Goal: Communication & Community: Answer question/provide support

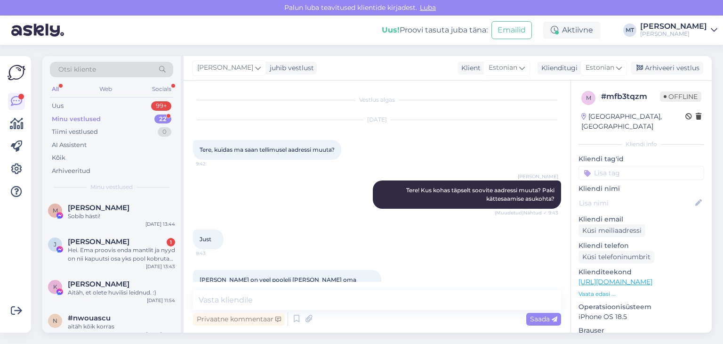
scroll to position [235, 0]
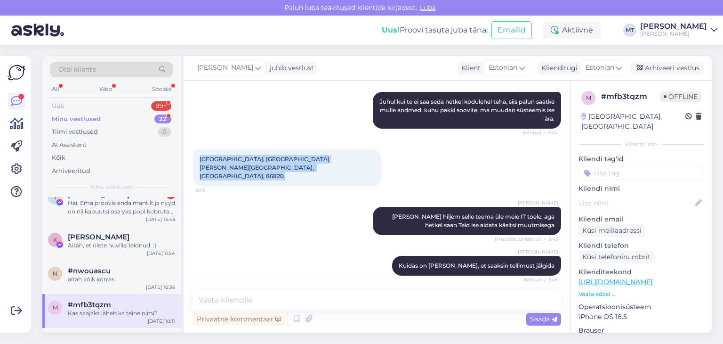
click at [60, 105] on div "Uus" at bounding box center [58, 105] width 12 height 9
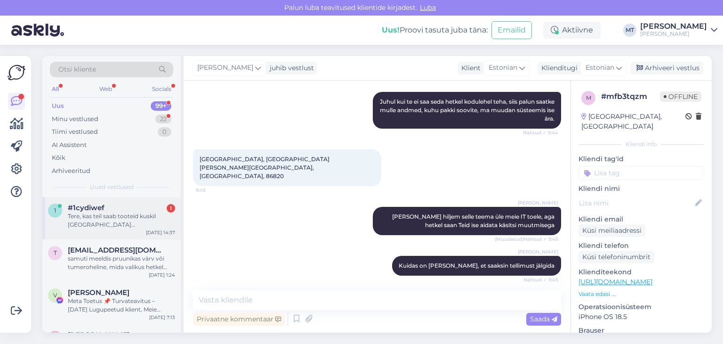
click at [93, 222] on div "Tere, kas teil saab tooteid kuskil [GEOGRAPHIC_DATA] [PERSON_NAME]/proovida? :)" at bounding box center [121, 220] width 107 height 17
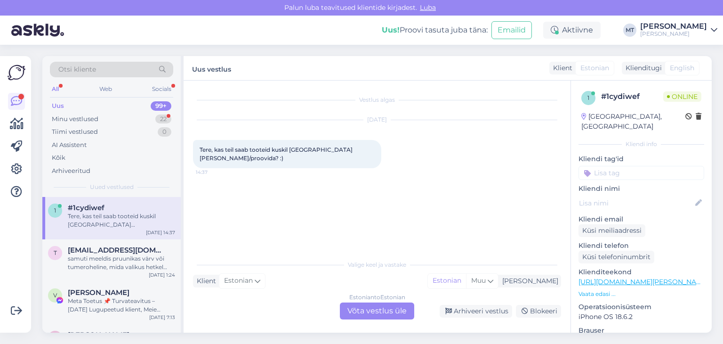
click at [381, 311] on div "Estonian to Estonian Võta vestlus üle" at bounding box center [377, 310] width 74 height 17
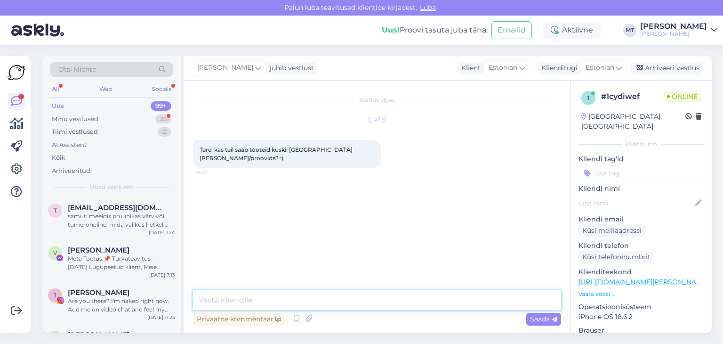
click at [357, 299] on textarea at bounding box center [377, 300] width 368 height 20
type textarea "Tere! Aitäh, et kirjutasite."
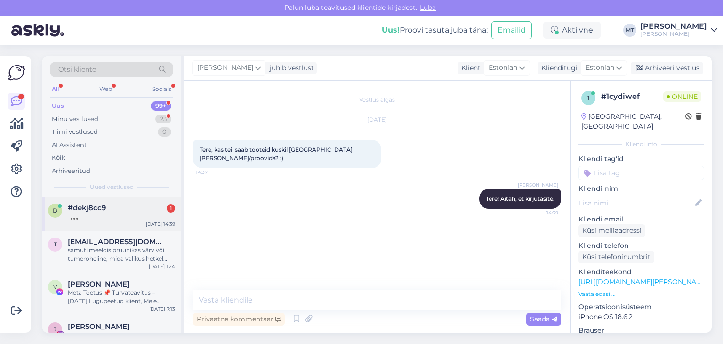
click at [92, 215] on div at bounding box center [121, 216] width 107 height 8
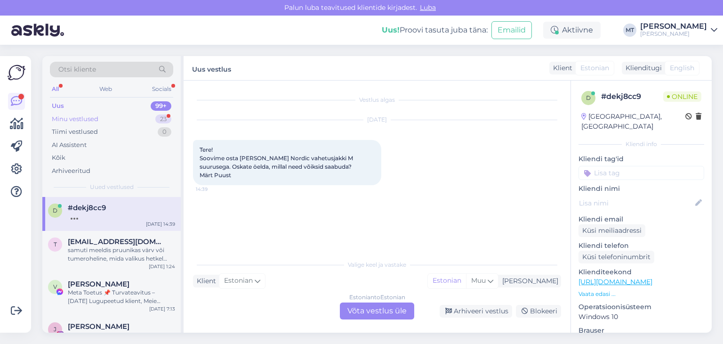
click at [89, 116] on div "Minu vestlused" at bounding box center [75, 118] width 47 height 9
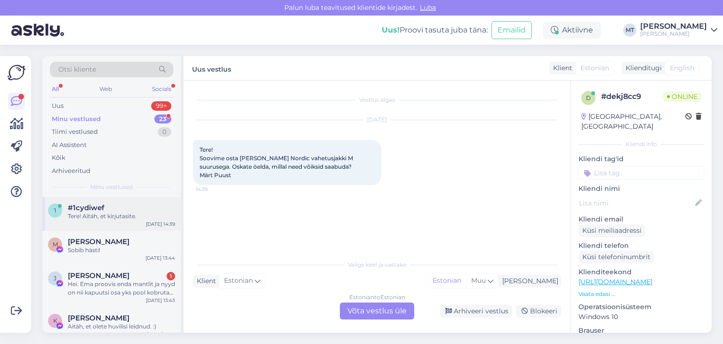
click at [92, 212] on div "Tere! Aitäh, et kirjutasite." at bounding box center [121, 216] width 107 height 8
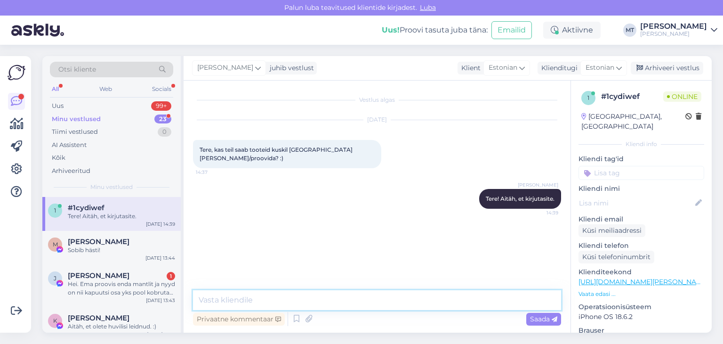
click at [306, 304] on textarea at bounding box center [377, 300] width 368 height 20
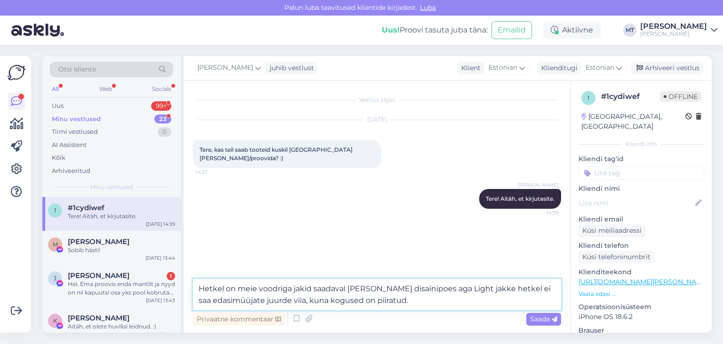
click at [478, 292] on textarea "Hetkel on meie voodriga jakid saadaval [PERSON_NAME] disainipoes aga Light jakk…" at bounding box center [377, 294] width 368 height 31
click at [503, 289] on textarea "Hetkel on meie voodriga jakid saadaval [PERSON_NAME] disainipoes aga Light jakk…" at bounding box center [377, 294] width 368 height 31
type textarea "Hetkel on meie voodriga jakid saadaval [PERSON_NAME] disainipoes aga Light jakk…"
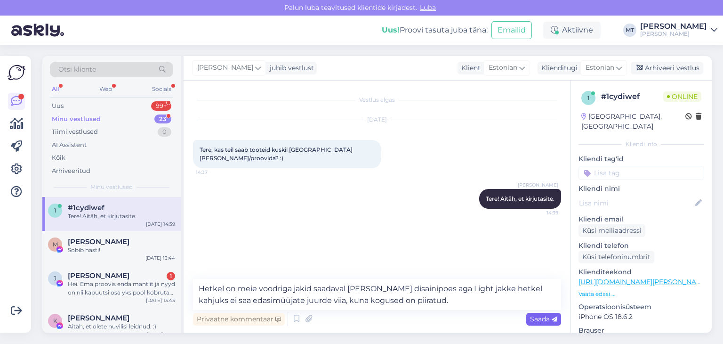
click at [545, 319] on span "Saada" at bounding box center [543, 318] width 27 height 8
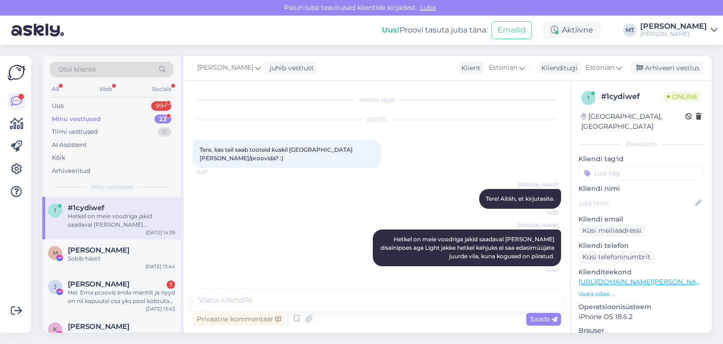
click at [105, 217] on div "Hetkel on meie voodriga jakid saadaval [PERSON_NAME] disainipoes aga Light jakk…" at bounding box center [121, 220] width 107 height 17
click at [100, 253] on span "[PERSON_NAME]" at bounding box center [99, 250] width 62 height 8
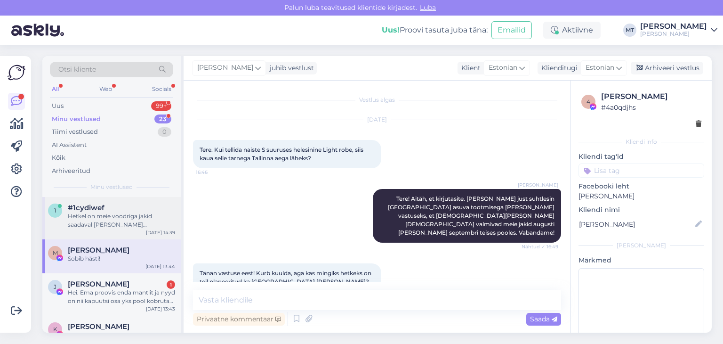
scroll to position [2960, 0]
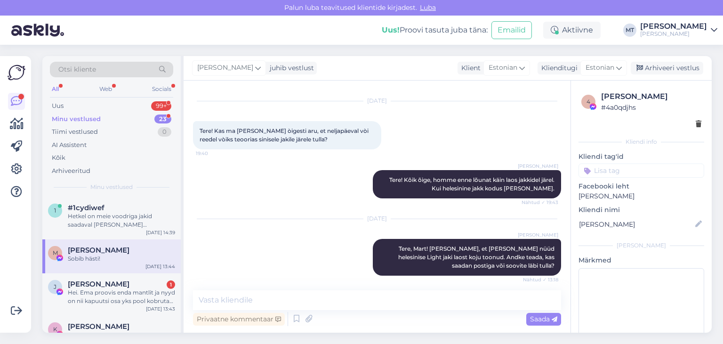
click at [92, 117] on div "Minu vestlused" at bounding box center [76, 118] width 49 height 9
click at [58, 106] on div "Uus" at bounding box center [58, 105] width 12 height 9
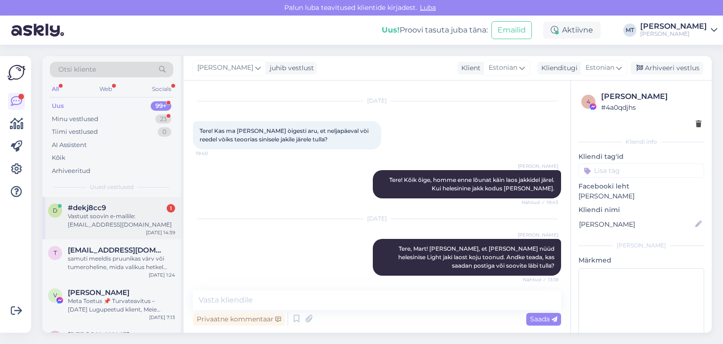
click at [95, 216] on div "Vastust soovin e-mailile: [EMAIL_ADDRESS][DOMAIN_NAME]" at bounding box center [121, 220] width 107 height 17
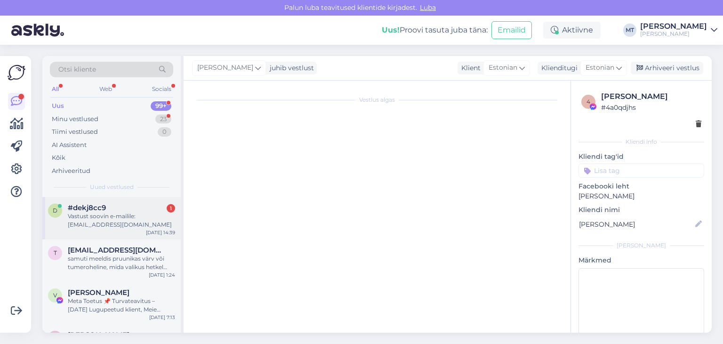
scroll to position [0, 0]
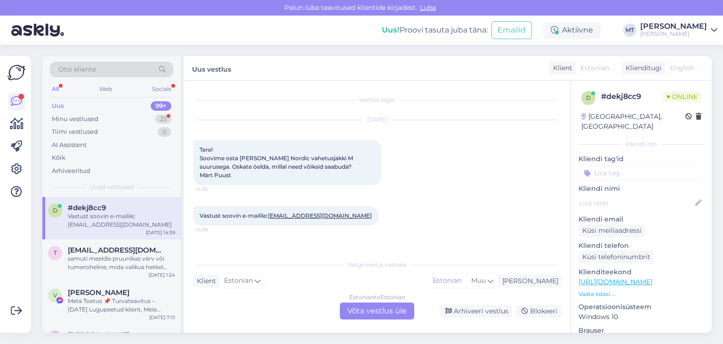
click at [388, 311] on div "Estonian to Estonian Võta vestlus üle" at bounding box center [377, 310] width 74 height 17
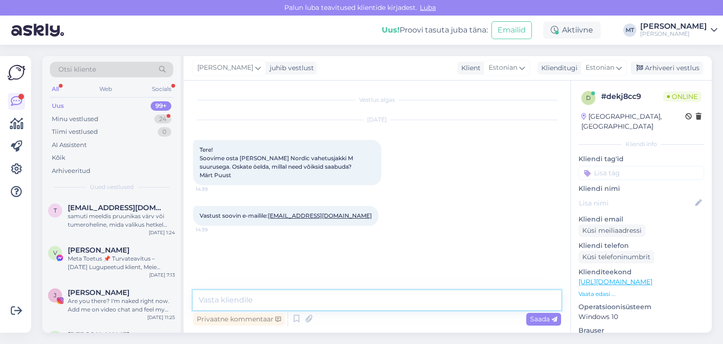
click at [339, 299] on textarea at bounding box center [377, 300] width 368 height 20
type textarea "Tere!"
type textarea "Aitäh, et kirjutasite!"
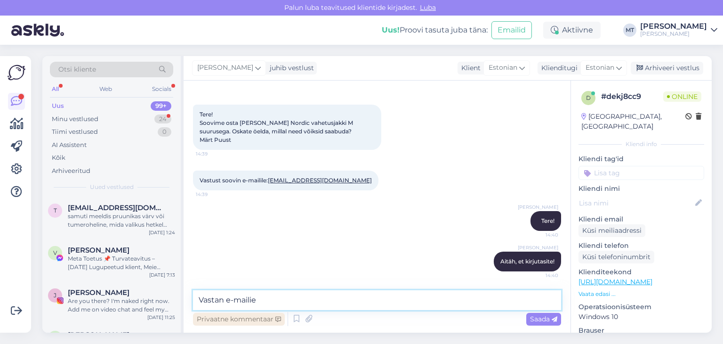
type textarea "Vastan e-mailie."
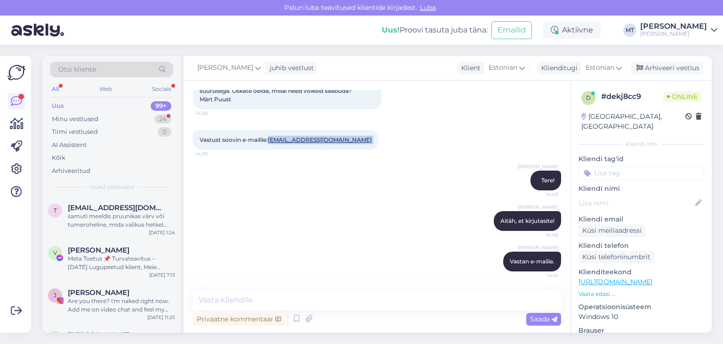
drag, startPoint x: 348, startPoint y: 140, endPoint x: 270, endPoint y: 142, distance: 78.6
click at [270, 142] on div "Vastust soovin e-mailile: [EMAIL_ADDRESS][DOMAIN_NAME] 14:39" at bounding box center [285, 140] width 185 height 20
copy div "[EMAIL_ADDRESS][DOMAIN_NAME] 14:39"
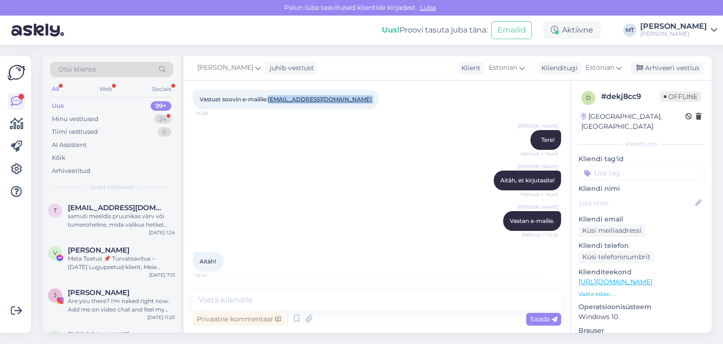
scroll to position [116, 0]
click at [75, 120] on div "Minu vestlused" at bounding box center [75, 118] width 47 height 9
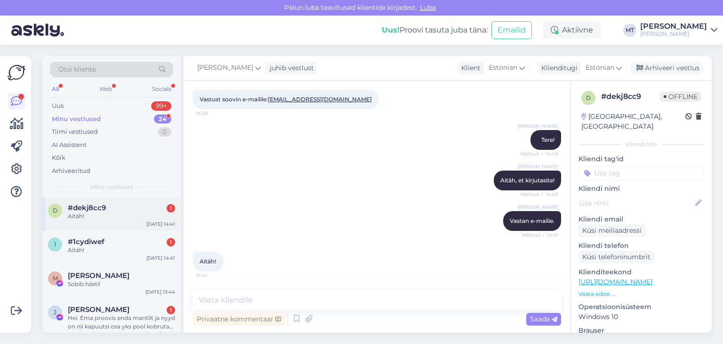
click at [83, 209] on span "#dekj8cc9" at bounding box center [87, 207] width 38 height 8
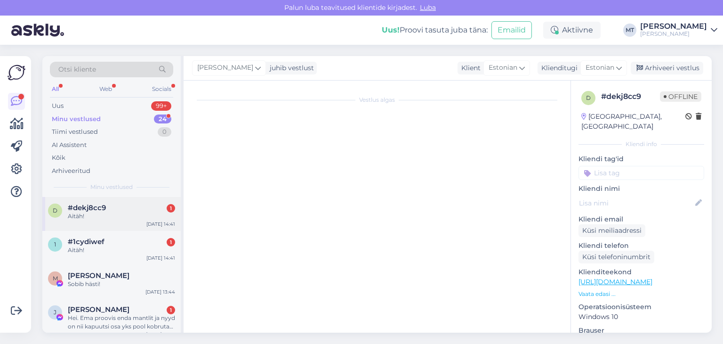
scroll to position [117, 0]
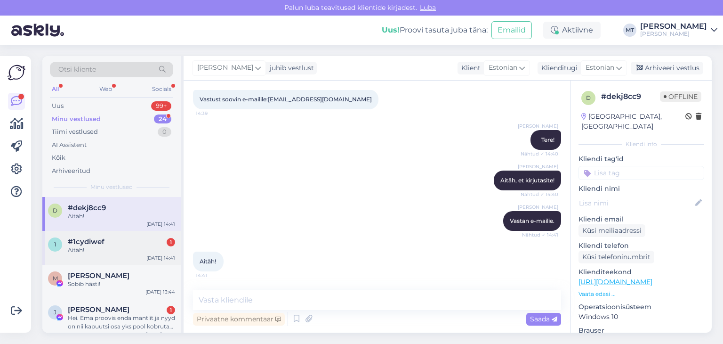
click at [92, 247] on div "Aitäh!" at bounding box center [121, 250] width 107 height 8
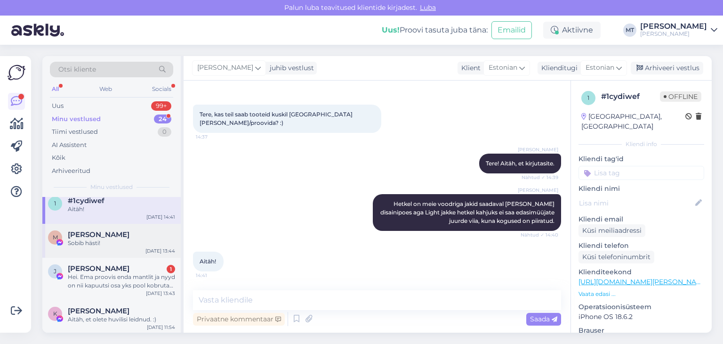
scroll to position [94, 0]
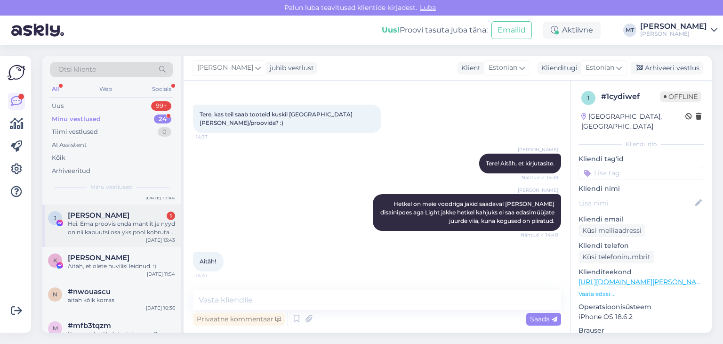
click at [96, 228] on div "Hei. Ema proovis enda mantlit ja nyyd on nii kapuutsi osa yks pool kobrutab ja …" at bounding box center [121, 227] width 107 height 17
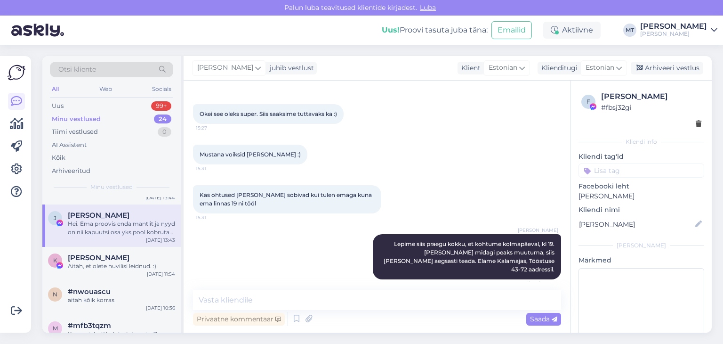
scroll to position [4887, 0]
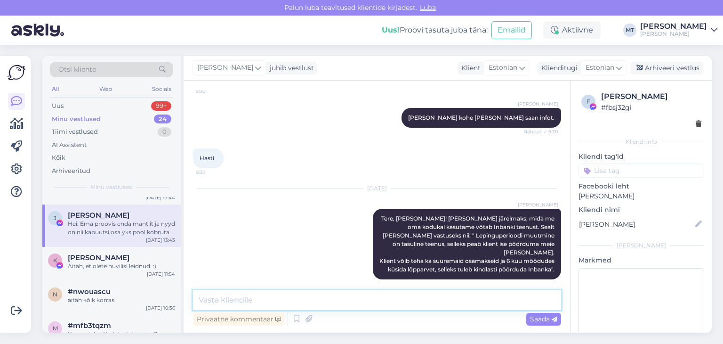
click at [281, 300] on textarea at bounding box center [377, 300] width 368 height 20
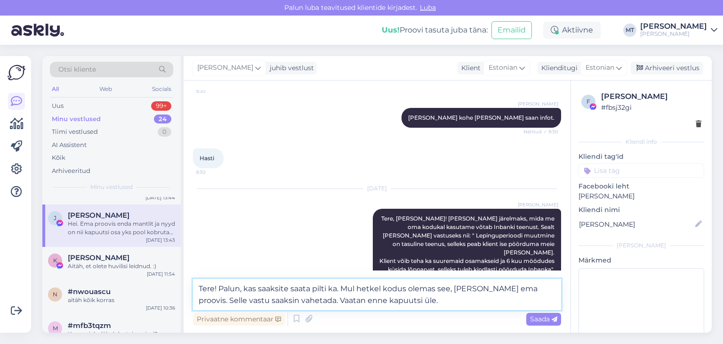
click at [449, 291] on textarea "Tere! Palun, kas saaksite saata pilti ka. Mul hetkel kodus olemas see, [PERSON_…" at bounding box center [377, 294] width 368 height 31
type textarea "Tere! Palun, kas saaksite saata pilti ka. Mul hetkel kodus olemas see M, [PERSO…"
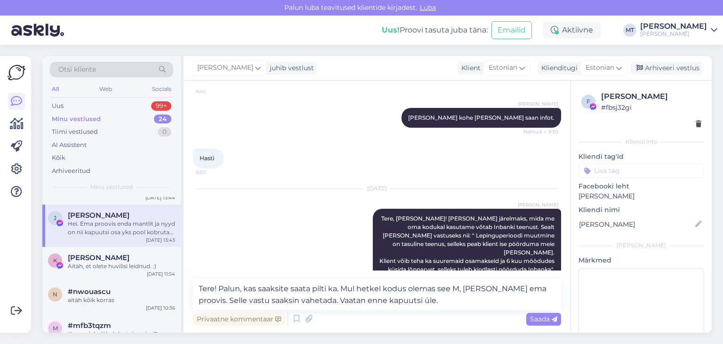
click at [542, 320] on span "Saada" at bounding box center [543, 318] width 27 height 8
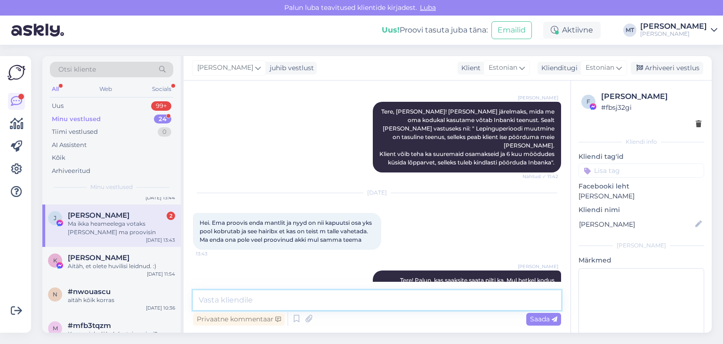
scroll to position [5034, 0]
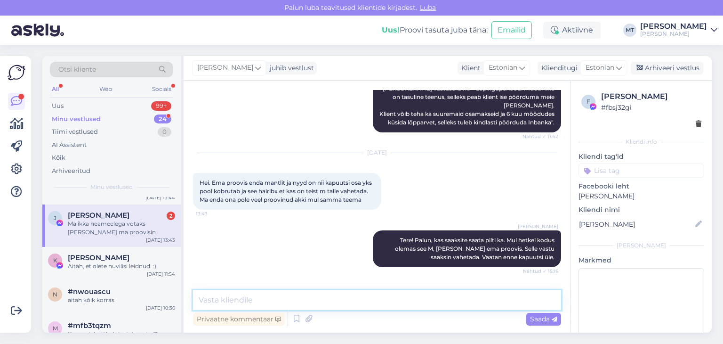
click at [220, 302] on textarea at bounding box center [377, 300] width 368 height 20
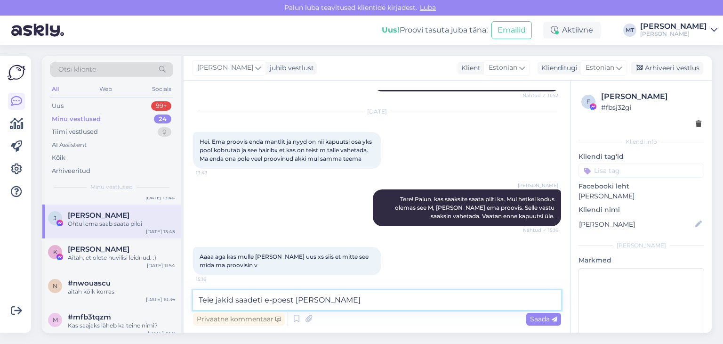
scroll to position [5115, 0]
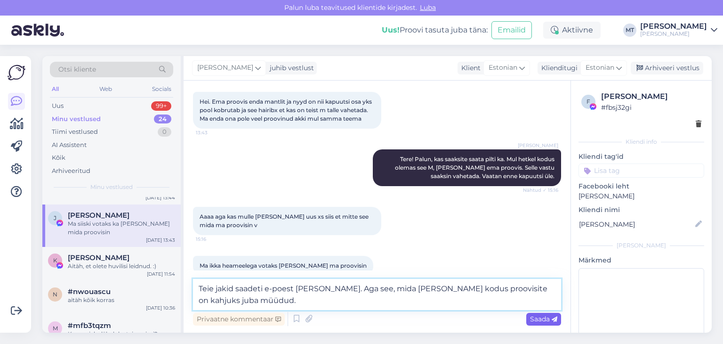
type textarea "Teie jakid saadeti e-poest [PERSON_NAME]. Aga see, mida [PERSON_NAME] kodus pro…"
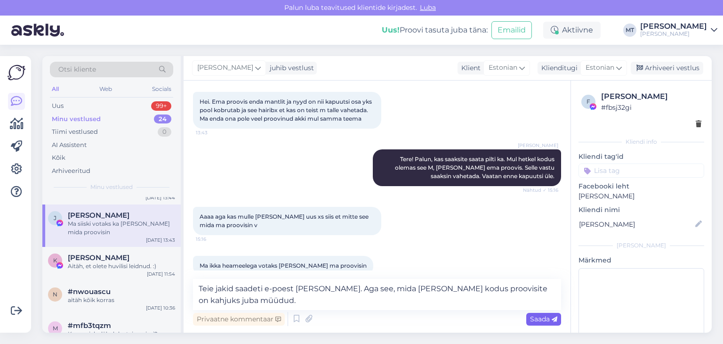
click at [543, 323] on div "Saada" at bounding box center [543, 319] width 35 height 13
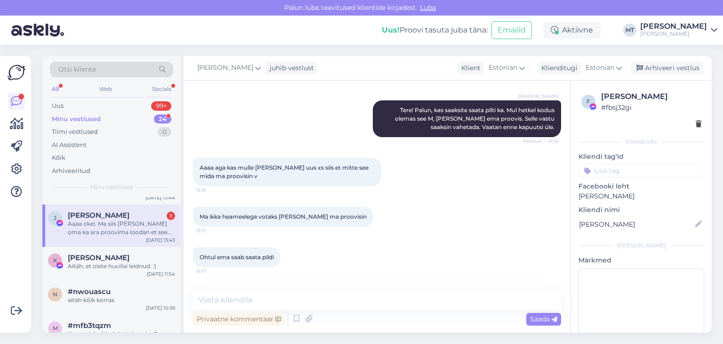
scroll to position [5213, 0]
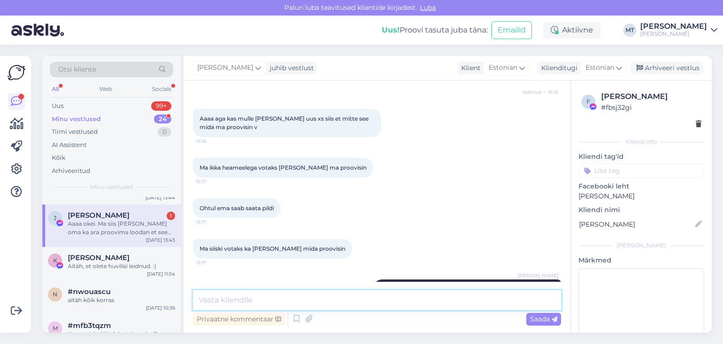
click at [215, 299] on textarea at bounding box center [377, 300] width 368 height 20
type textarea "Hästi! Jään tagasisidet ootama."
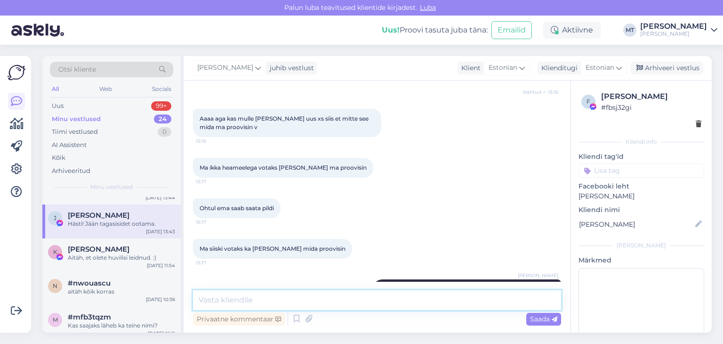
scroll to position [5254, 0]
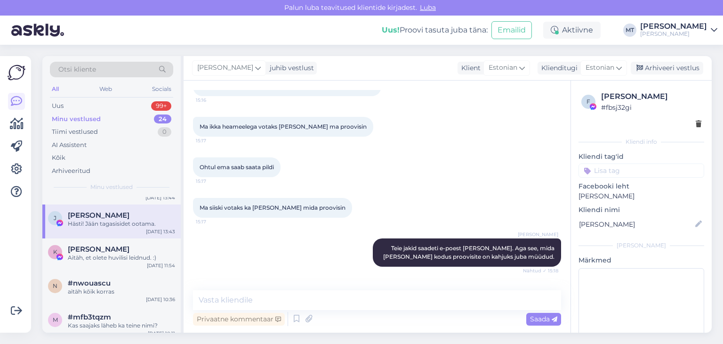
drag, startPoint x: 97, startPoint y: 71, endPoint x: 99, endPoint y: 66, distance: 5.5
click at [99, 66] on div "Otsi kliente" at bounding box center [111, 70] width 123 height 16
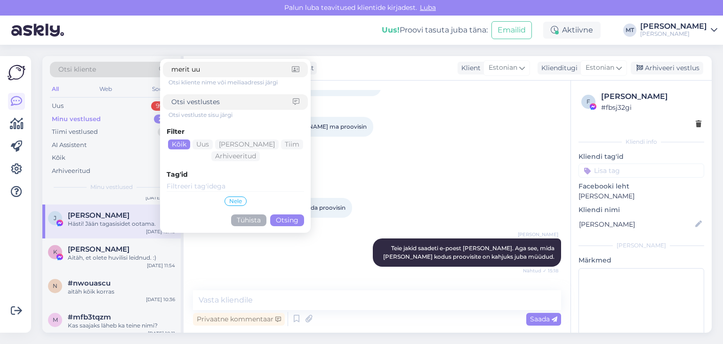
type input "merit uus"
click button "Otsing" at bounding box center [287, 220] width 34 height 12
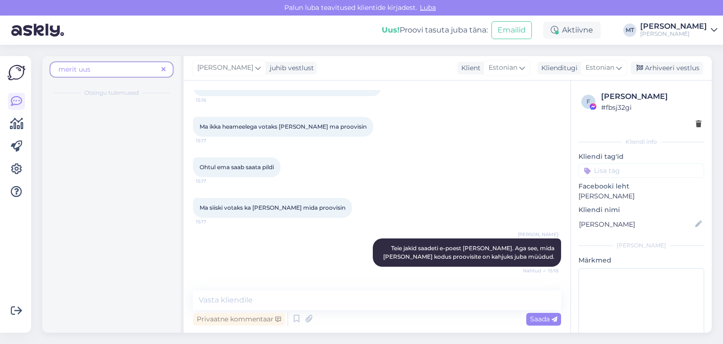
scroll to position [0, 0]
click at [105, 123] on div "Et piisab [PERSON_NAME] sinine ja roheline mõlemad on, pole üldse küsimust 🙂" at bounding box center [121, 126] width 107 height 17
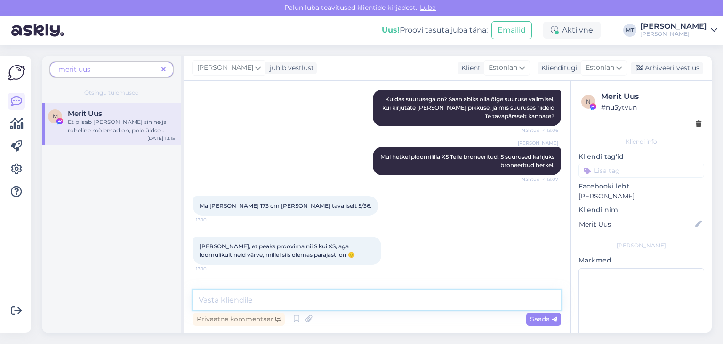
click at [252, 300] on textarea at bounding box center [377, 300] width 368 height 20
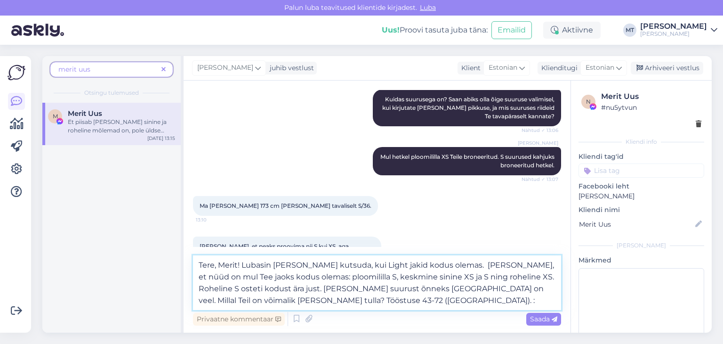
type textarea "Tere, Merit! Lubasin [PERSON_NAME] kutsuda, kui Light jakid kodus olemas. [PERS…"
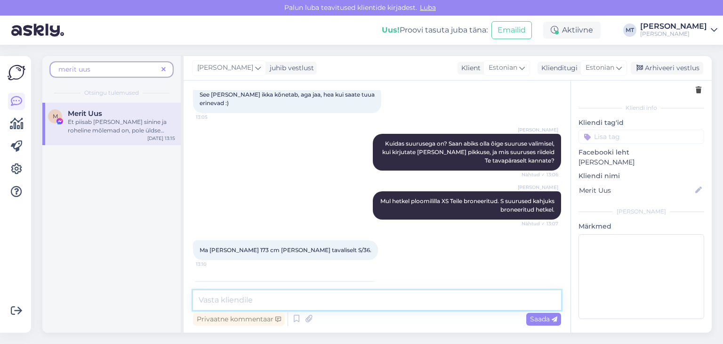
scroll to position [1621, 0]
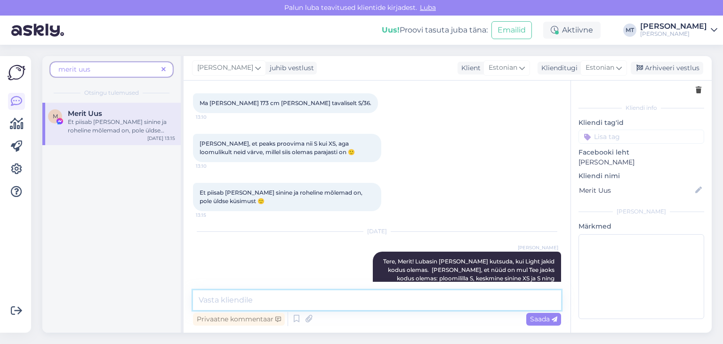
click at [369, 296] on textarea at bounding box center [377, 300] width 368 height 20
click at [207, 302] on textarea "minu mobiil 53013292" at bounding box center [377, 300] width 368 height 20
click at [286, 300] on textarea "Minu mobiil 53013292" at bounding box center [377, 300] width 368 height 20
type textarea "Minu mobiil 53013292, [PERSON_NAME]"
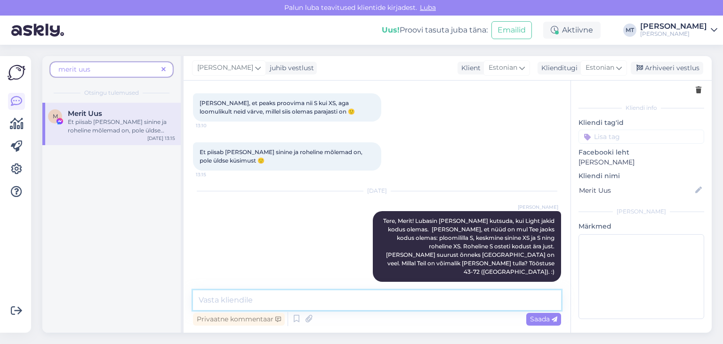
scroll to position [1710, 0]
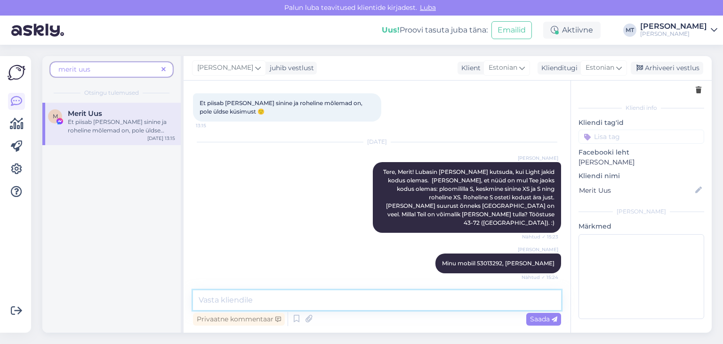
click at [234, 297] on textarea at bounding box center [377, 300] width 368 height 20
click at [280, 301] on textarea "Näiteks [PERSON_NAME] õhtul kl 17 sobib ja homme" at bounding box center [377, 300] width 368 height 20
click at [370, 299] on textarea "Näiteks [PERSON_NAME] õhtul kl 16-17 sobib ja homme" at bounding box center [377, 300] width 368 height 20
type textarea "Näiteks [PERSON_NAME] õhtul kl 16-17 sobib ja homme kl 12 sobi ka."
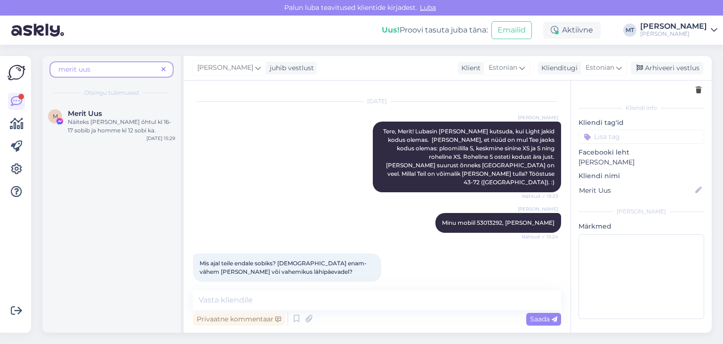
click at [164, 70] on icon at bounding box center [163, 69] width 4 height 7
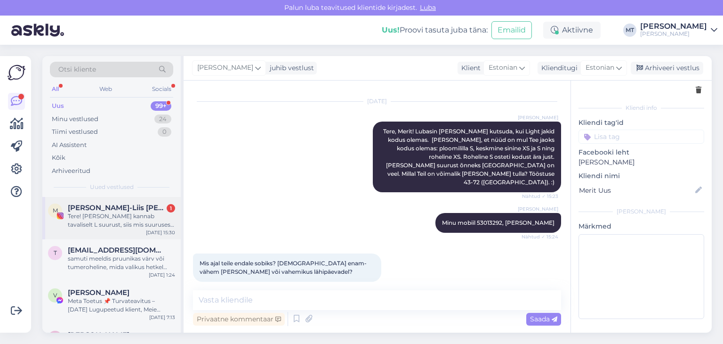
click at [126, 216] on div "Tere! [PERSON_NAME] kannab tavaliselt L suurust, siis mis suuruses võiks osta […" at bounding box center [121, 220] width 107 height 17
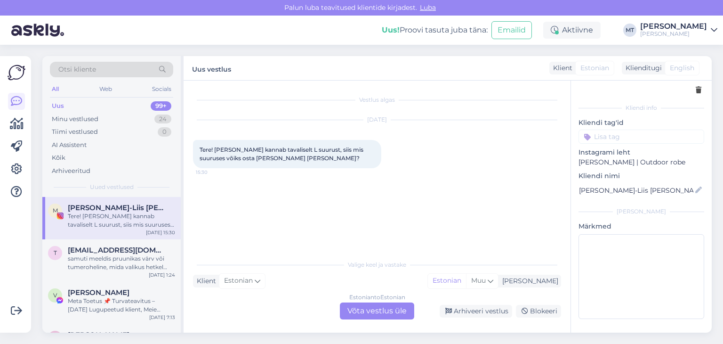
scroll to position [0, 0]
click at [367, 312] on div "Estonian to Estonian Võta vestlus üle" at bounding box center [377, 310] width 74 height 17
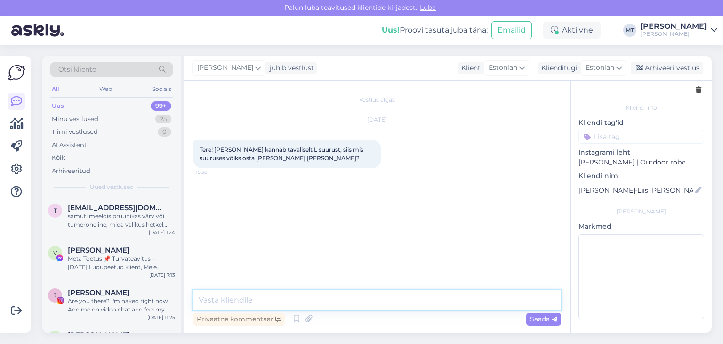
click at [337, 301] on textarea at bounding box center [377, 300] width 368 height 20
type textarea "Tere! Tänud, et kirjutasite. [GEOGRAPHIC_DATA]"
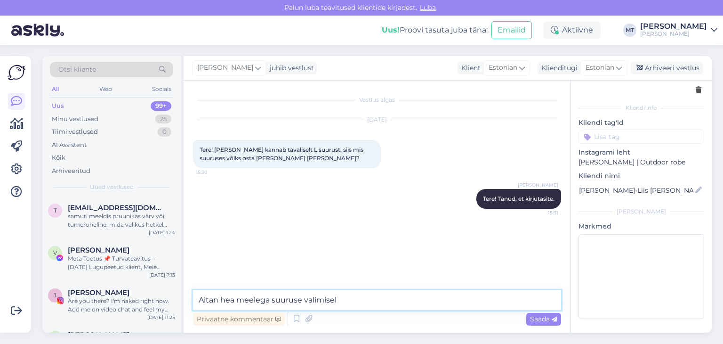
click at [271, 301] on textarea "Aitan hea meelega suuruse valimisel" at bounding box center [377, 300] width 368 height 20
click at [361, 302] on textarea "Aitan hea meelega õige suuruse valimisel" at bounding box center [377, 300] width 368 height 20
type textarea "Aitan hea meelega õige suuruse valimisel. Palun saatke [PERSON_NAME] mehe pikku…"
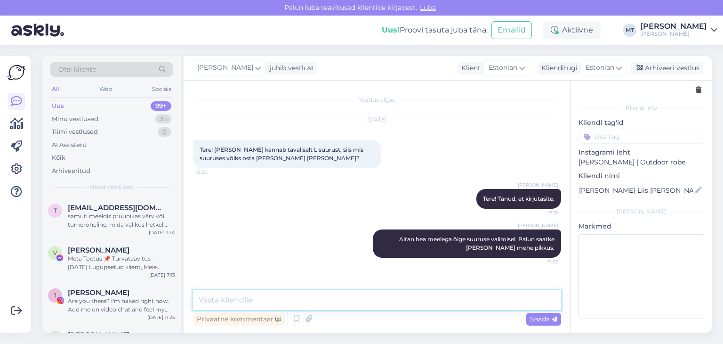
click at [239, 297] on textarea at bounding box center [377, 300] width 368 height 20
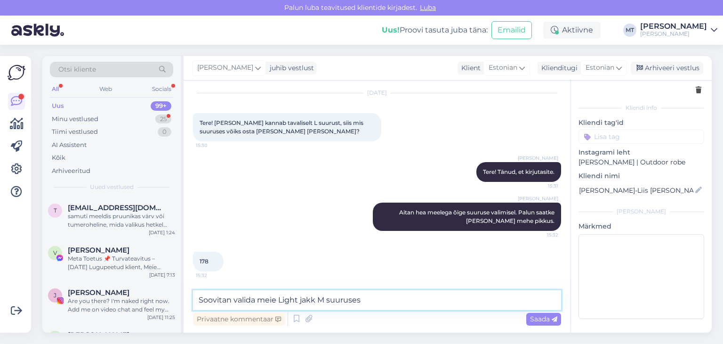
type textarea "Soovitan valida meie Light jakk M suuruses."
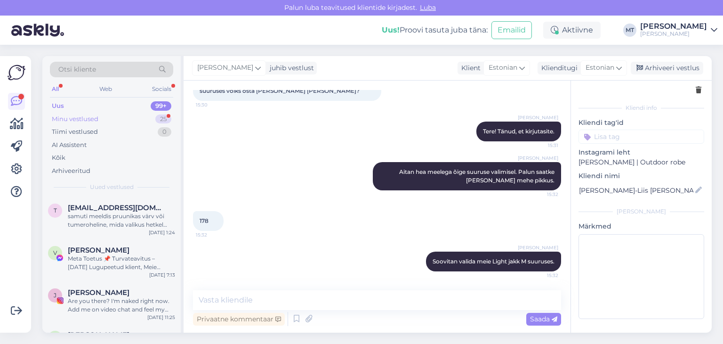
click at [82, 118] on div "Minu vestlused" at bounding box center [75, 118] width 47 height 9
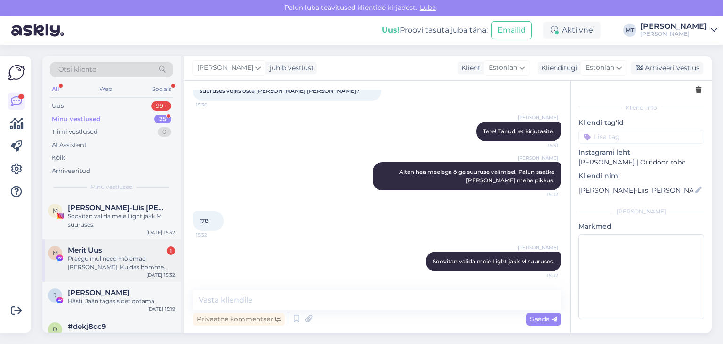
click at [90, 258] on div "Praegu mul need mõlemad [PERSON_NAME]. Kuidas homme 16:30-17:30 vahel oleks? Võ…" at bounding box center [121, 262] width 107 height 17
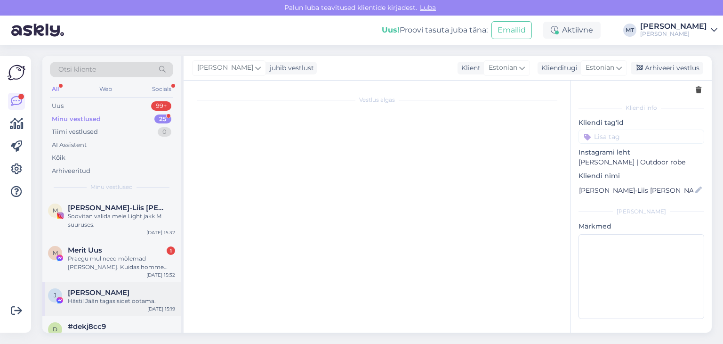
scroll to position [1816, 0]
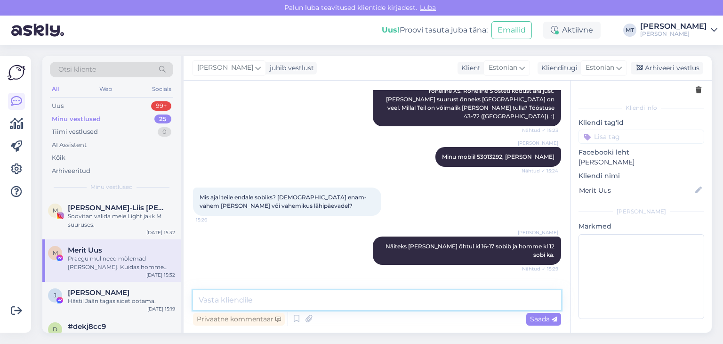
click at [237, 301] on textarea at bounding box center [377, 300] width 368 height 20
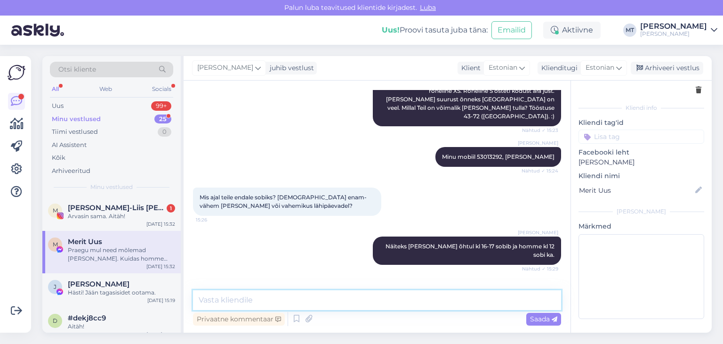
click at [336, 298] on textarea at bounding box center [377, 300] width 368 height 20
type textarea "m"
type textarea "M"
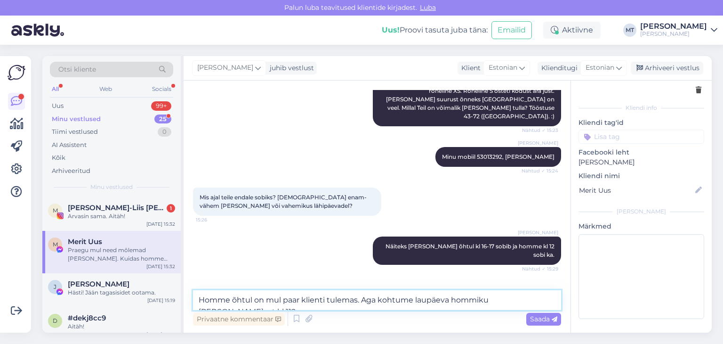
drag, startPoint x: 511, startPoint y: 299, endPoint x: 449, endPoint y: 297, distance: 61.7
click at [449, 297] on textarea "Homme õhtul on mul paar klienti tulemas. Aga kohtume laupäeva hommiku [PERSON_N…" at bounding box center [377, 300] width 368 height 20
click at [461, 300] on textarea "Homme õhtul on mul paar klienti tulemas. Aga kohtume laupäeval nt kl 11?" at bounding box center [377, 300] width 368 height 20
type textarea "Homme õhtul on mul paar klienti tulemas. [PERSON_NAME] kohtume laupäeval kl 11?"
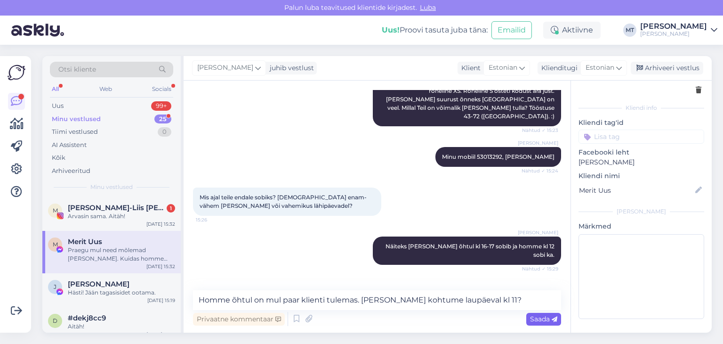
click at [545, 318] on span "Saada" at bounding box center [543, 318] width 27 height 8
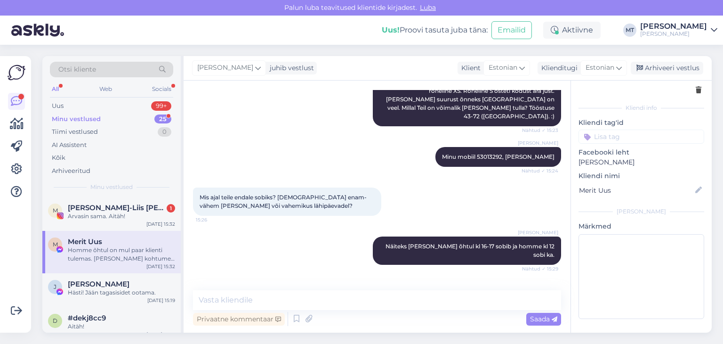
scroll to position [1865, 0]
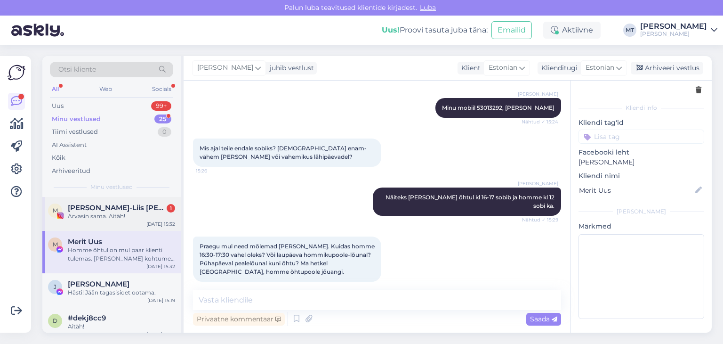
click at [88, 217] on div "Arvasin sama. Aitäh!" at bounding box center [121, 216] width 107 height 8
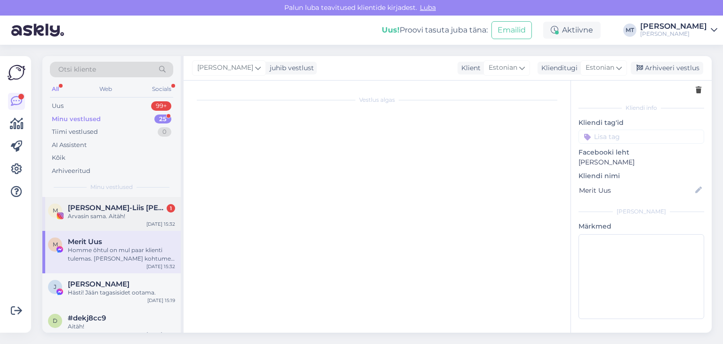
scroll to position [108, 0]
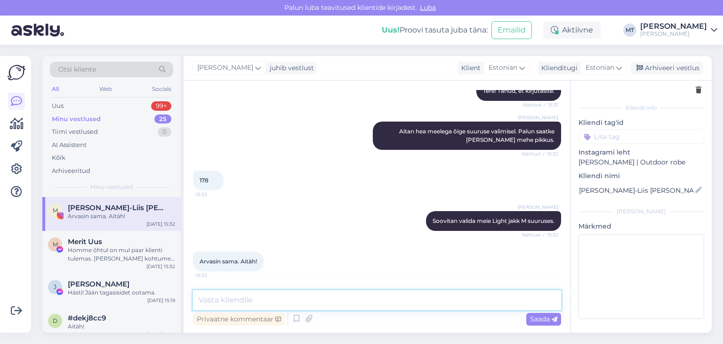
click at [253, 297] on textarea at bounding box center [377, 300] width 368 height 20
type textarea "Aitäh Teile samuti!"
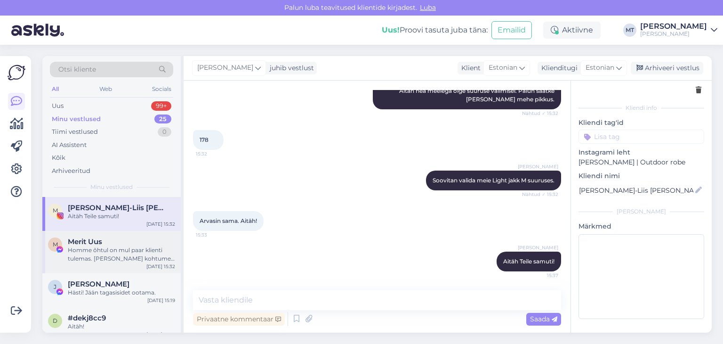
click at [87, 260] on div "Homme õhtul on mul paar klienti tulemas. [PERSON_NAME] kohtume laupäeval kl 11?" at bounding box center [121, 254] width 107 height 17
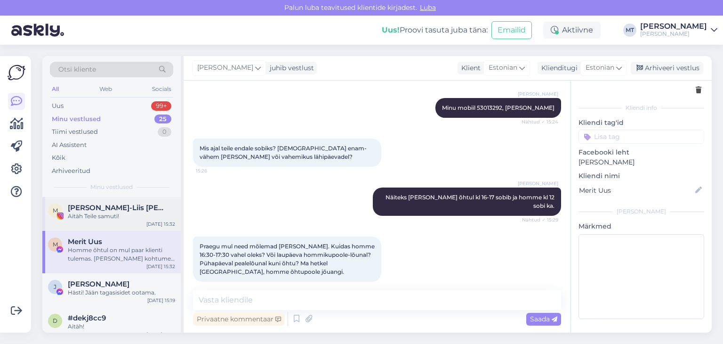
click at [84, 212] on div "Aitäh Teile samuti!" at bounding box center [121, 216] width 107 height 8
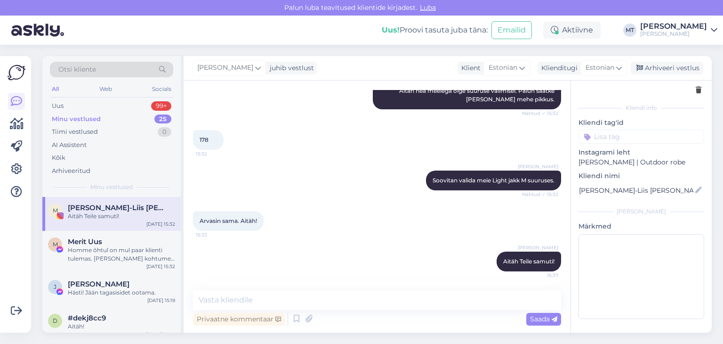
click at [82, 117] on div "Minu vestlused" at bounding box center [76, 118] width 49 height 9
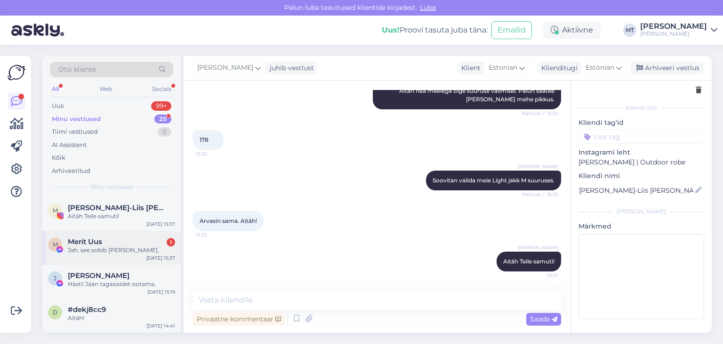
click at [86, 235] on div "M Merit Uus 1 Jah, see sobib [PERSON_NAME]. [DATE] 15:37" at bounding box center [111, 248] width 138 height 34
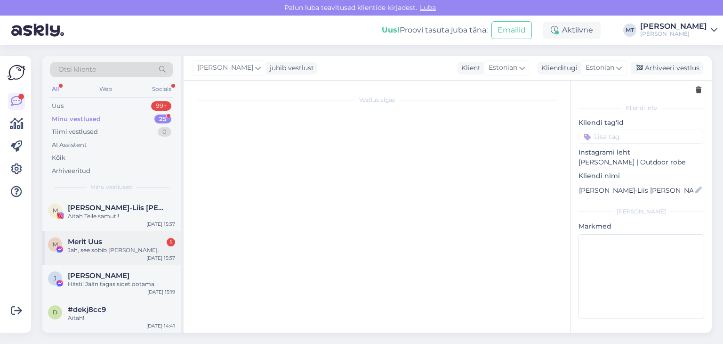
scroll to position [1906, 0]
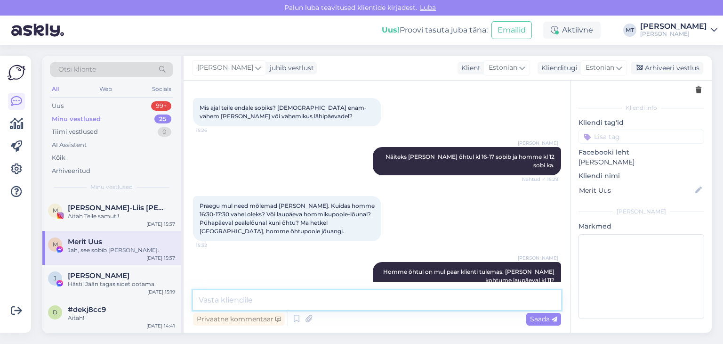
click at [227, 302] on textarea at bounding box center [377, 300] width 368 height 20
type textarea "Väga tore, siis kohtume laupäeval."
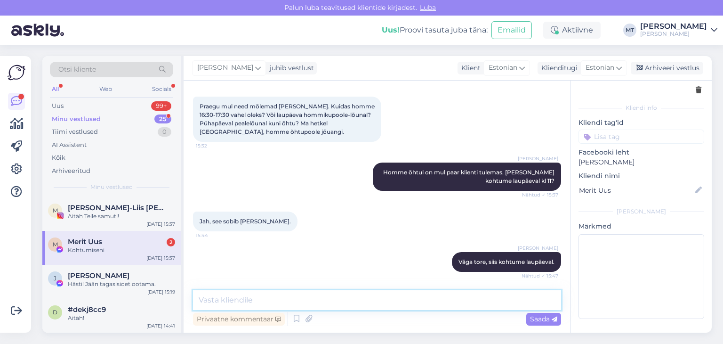
scroll to position [2046, 0]
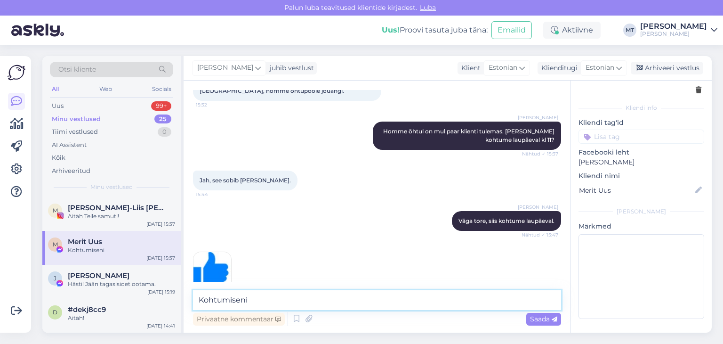
type textarea "Kohtumiseni!"
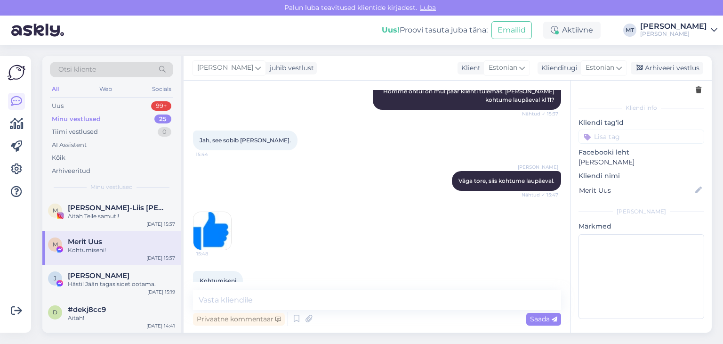
click at [88, 117] on div "Minu vestlused" at bounding box center [76, 118] width 49 height 9
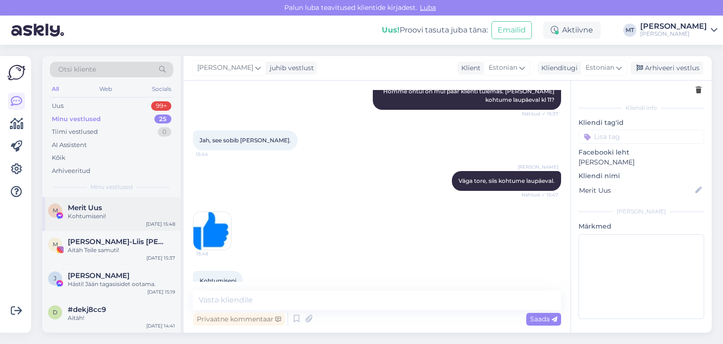
click at [94, 213] on div "Kohtumiseni!" at bounding box center [121, 216] width 107 height 8
click at [99, 255] on div "M [PERSON_NAME] [PERSON_NAME] Aitäh Teile samuti! [DATE] 15:37" at bounding box center [111, 248] width 138 height 34
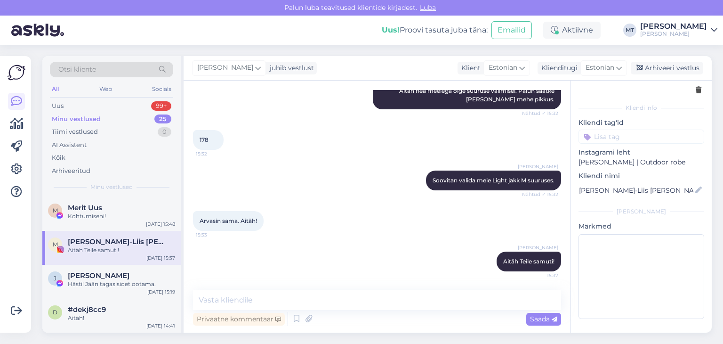
scroll to position [149, 0]
click at [102, 70] on div "Otsi kliente" at bounding box center [111, 70] width 123 height 16
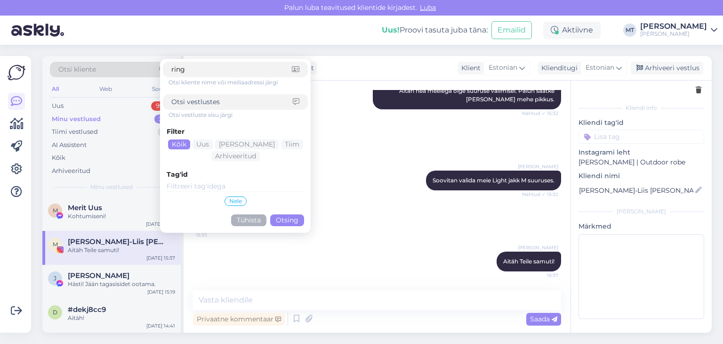
type input "[PERSON_NAME]"
click button "Otsing" at bounding box center [287, 220] width 34 height 12
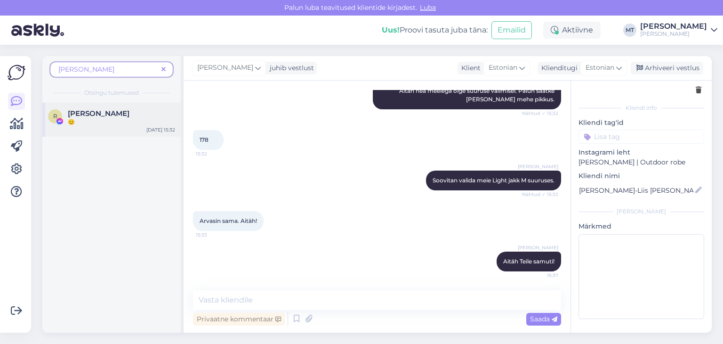
click at [100, 120] on div "😊" at bounding box center [121, 122] width 107 height 8
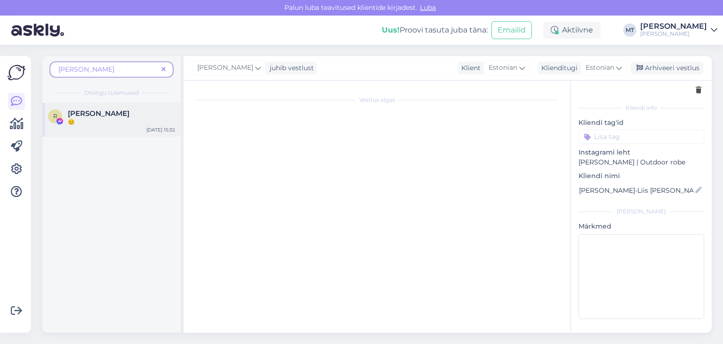
scroll to position [1623, 0]
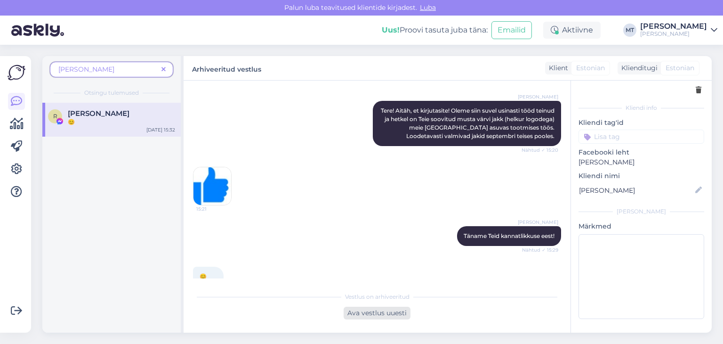
click at [376, 315] on div "Ava vestlus uuesti" at bounding box center [377, 312] width 67 height 13
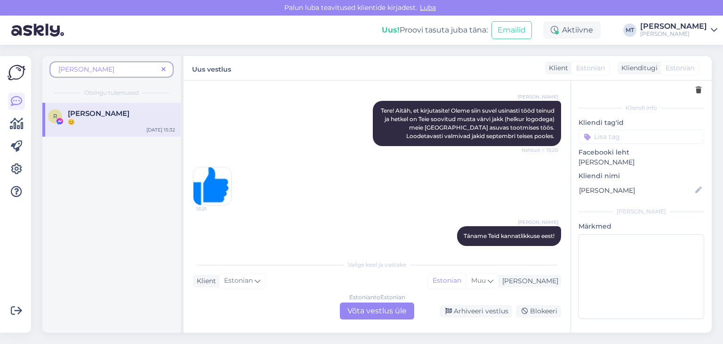
drag, startPoint x: 382, startPoint y: 310, endPoint x: 354, endPoint y: 306, distance: 28.6
click at [382, 310] on div "Estonian to Estonian Võta vestlus üle" at bounding box center [377, 310] width 74 height 17
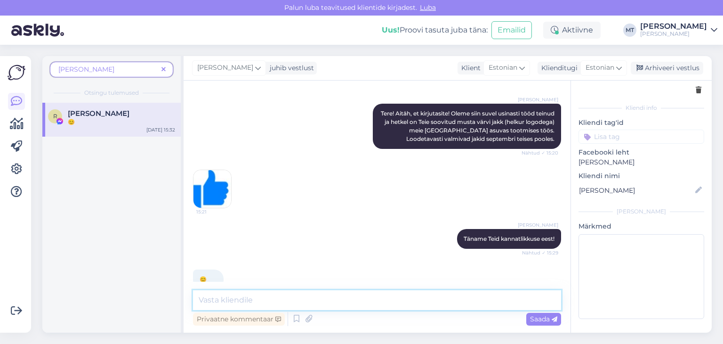
click at [320, 301] on textarea at bounding box center [377, 300] width 368 height 20
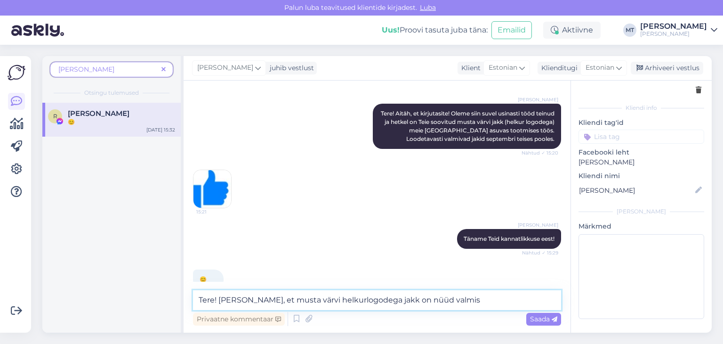
click at [320, 299] on textarea "Tere! [PERSON_NAME], et musta värvi helkurlogodega jakk on nüüd valmis" at bounding box center [377, 300] width 368 height 20
click at [496, 299] on textarea "Tere! [PERSON_NAME], et musta värvi S suurus helkurlogodega jakk on nüüd valmis" at bounding box center [377, 300] width 368 height 20
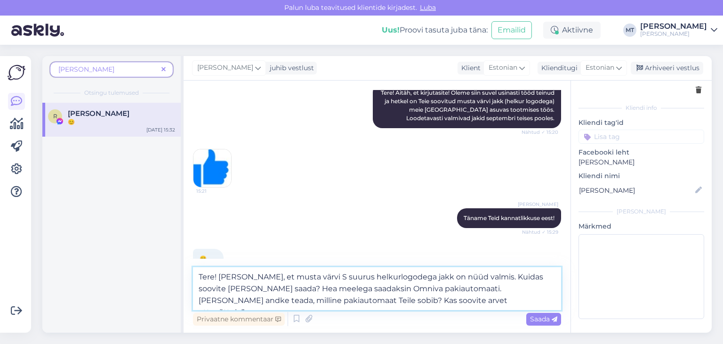
scroll to position [1644, 0]
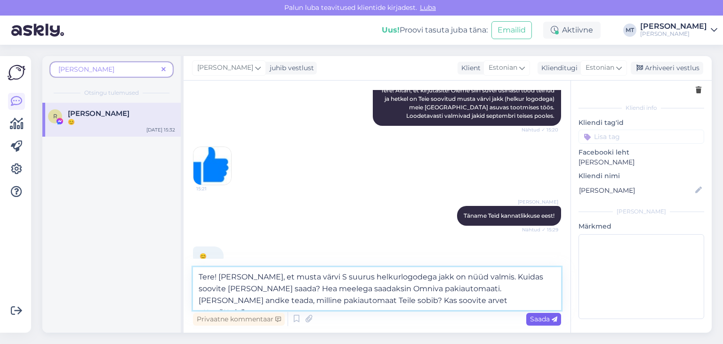
type textarea "Tere! [PERSON_NAME], et musta värvi S suurus helkurlogodega jakk on nüüd valmis…"
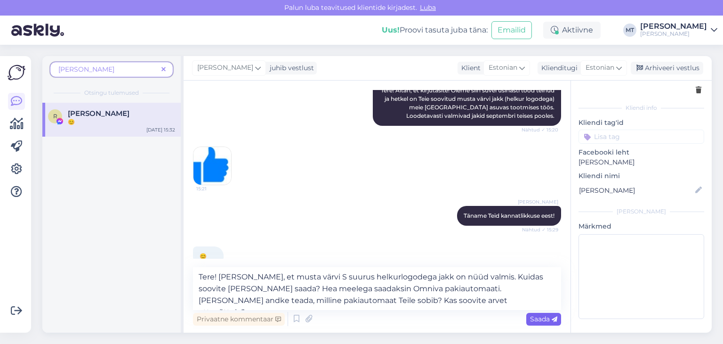
click at [539, 315] on span "Saada" at bounding box center [543, 318] width 27 height 8
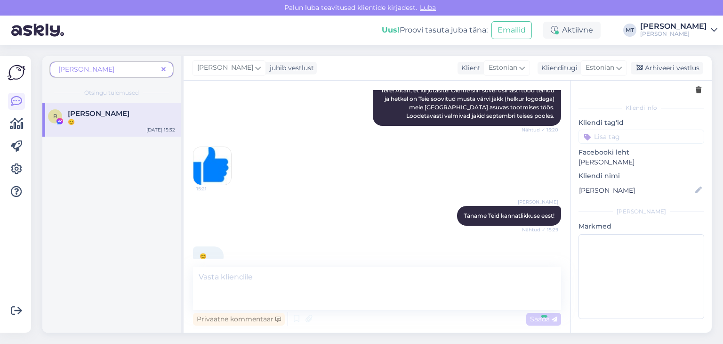
scroll to position [1715, 0]
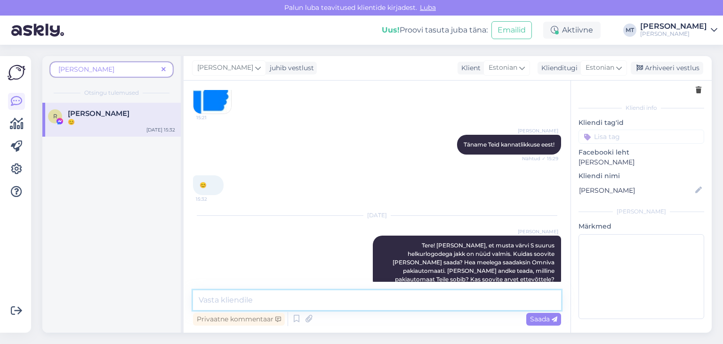
click at [311, 303] on textarea at bounding box center [377, 300] width 368 height 20
type textarea "S"
click at [197, 300] on textarea "Kuna helkurmaterjalist logode hind" at bounding box center [377, 300] width 368 height 20
click at [266, 300] on textarea "Jaki hinnaks tuleb 249€. Kuna helkurmaterjalist logode hind" at bounding box center [377, 300] width 368 height 20
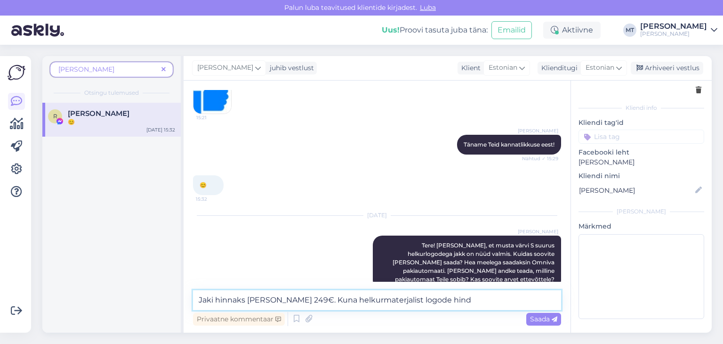
drag, startPoint x: 312, startPoint y: 299, endPoint x: 282, endPoint y: 298, distance: 29.2
click at [282, 298] on textarea "Jaki hinnaks [PERSON_NAME] 249€. Kuna helkurmaterjalist logode hind" at bounding box center [377, 300] width 368 height 20
drag, startPoint x: 400, startPoint y: 299, endPoint x: 284, endPoint y: 302, distance: 115.8
click at [284, 302] on textarea "Jaki hinnaks [PERSON_NAME] 249€ elkurmaterjalist logode hind" at bounding box center [377, 300] width 368 height 20
type textarea "Jaki hinnaks [PERSON_NAME] 249€."
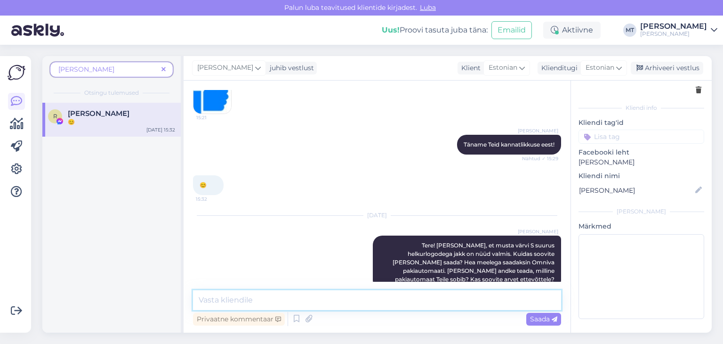
scroll to position [1755, 0]
